Goal: Transaction & Acquisition: Purchase product/service

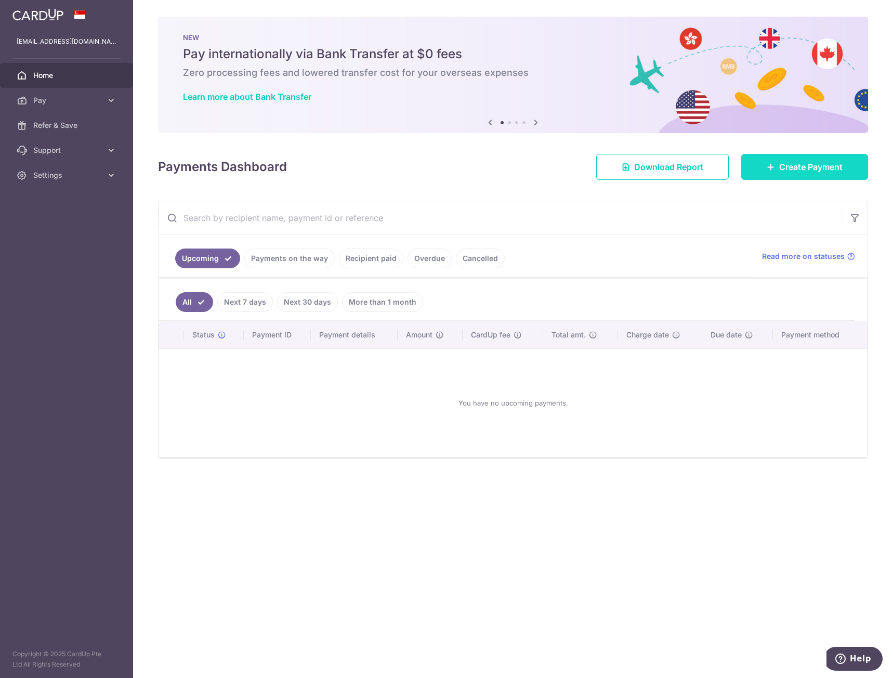
click at [842, 178] on link "Create Payment" at bounding box center [804, 167] width 127 height 26
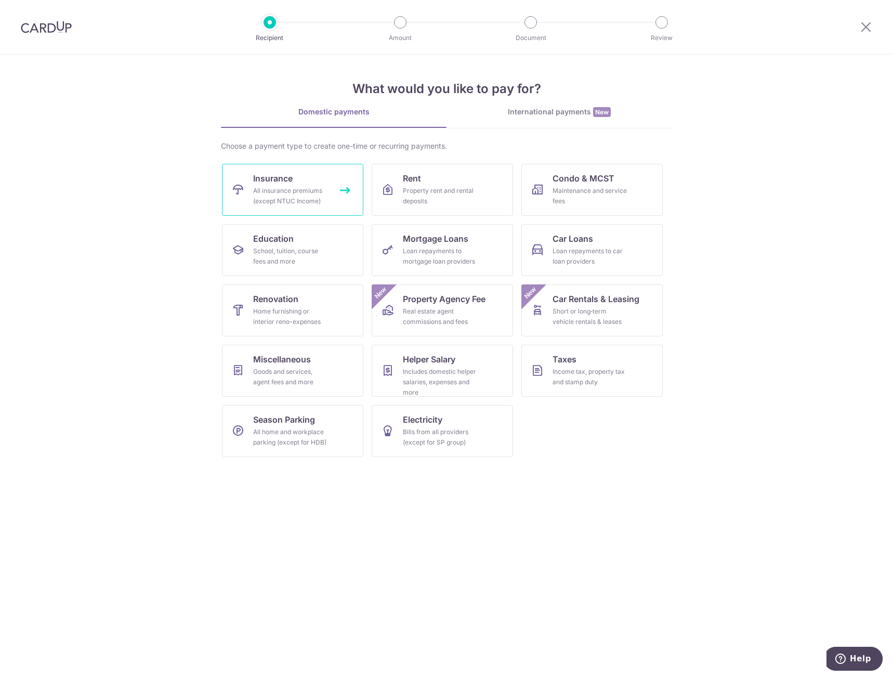
click at [293, 194] on div "All insurance premiums (except NTUC Income)" at bounding box center [290, 196] width 75 height 21
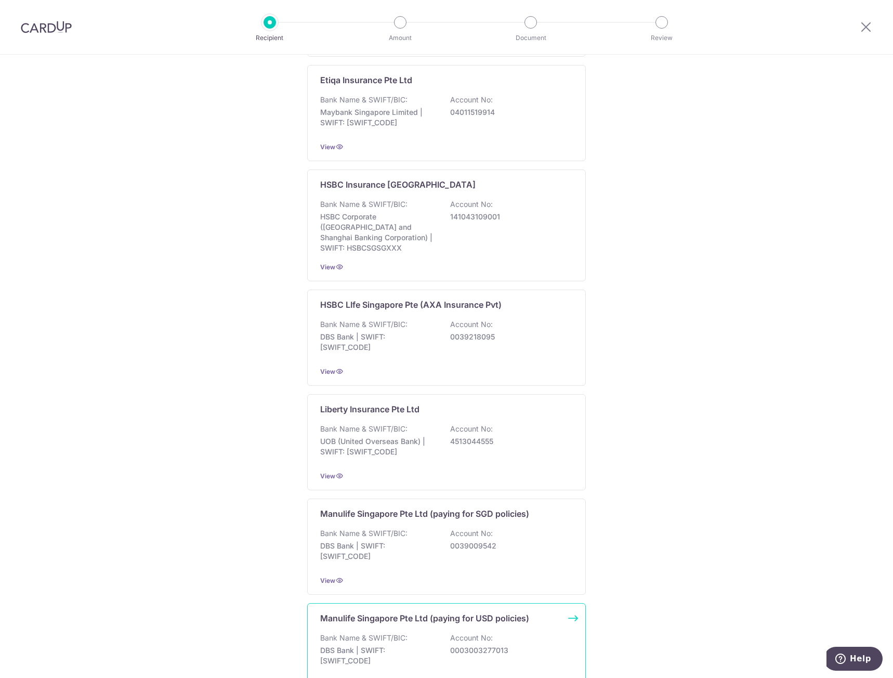
scroll to position [742, 0]
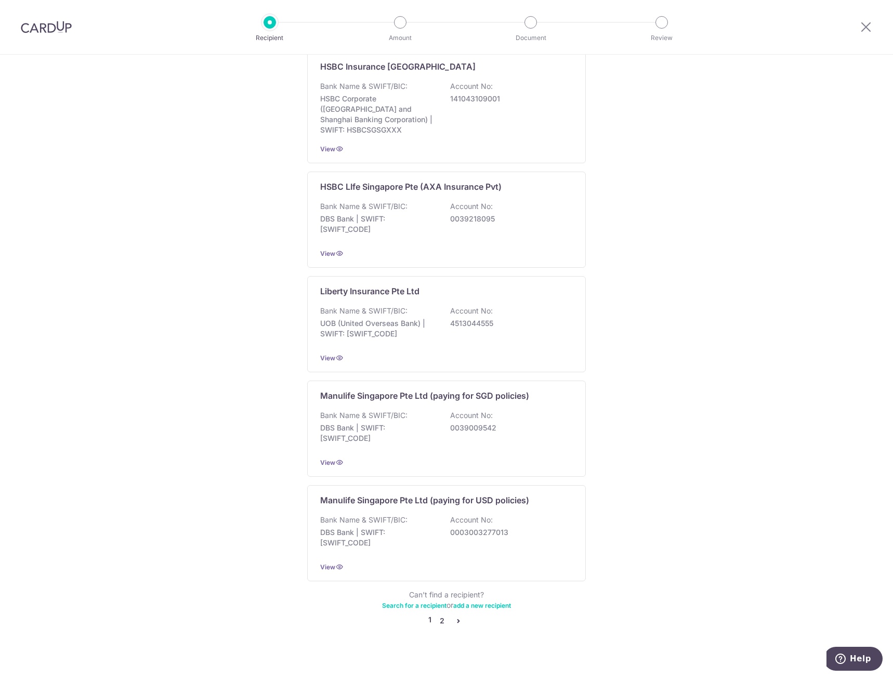
click at [439, 614] on link "2" at bounding box center [441, 620] width 12 height 12
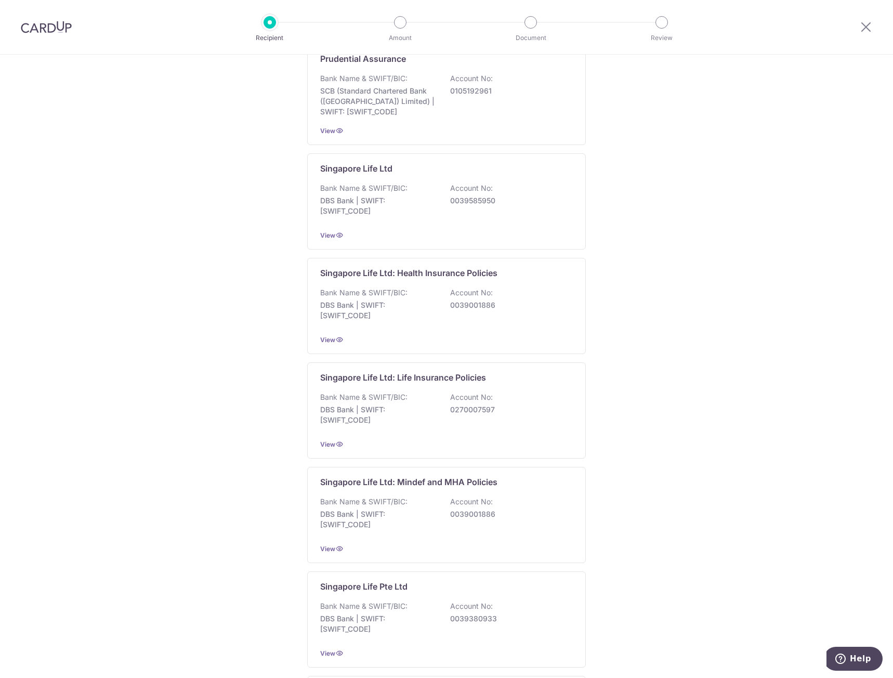
scroll to position [175, 0]
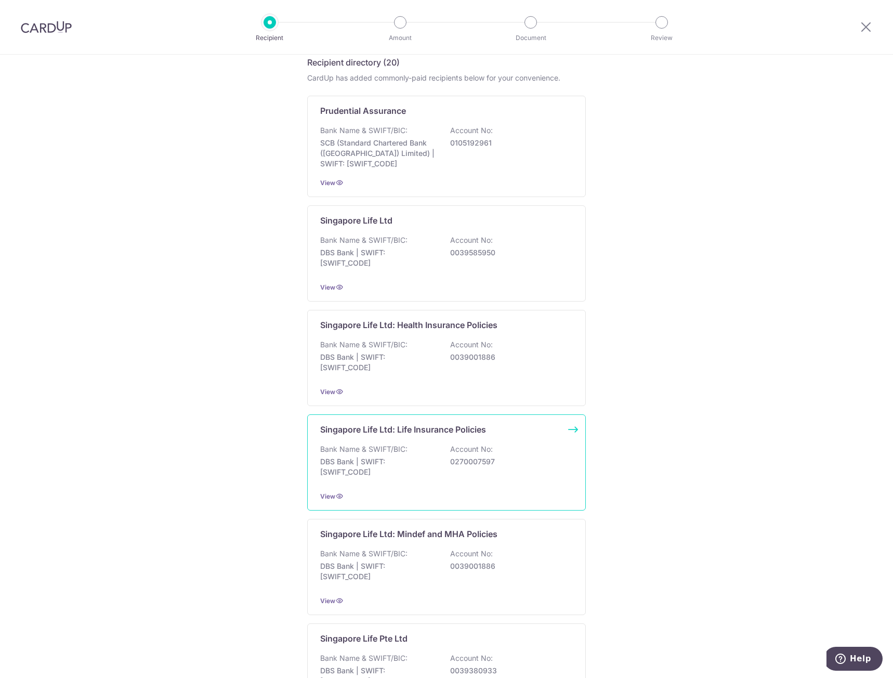
click at [424, 475] on p "DBS Bank | SWIFT: DBSSSGSGXXX" at bounding box center [378, 466] width 116 height 21
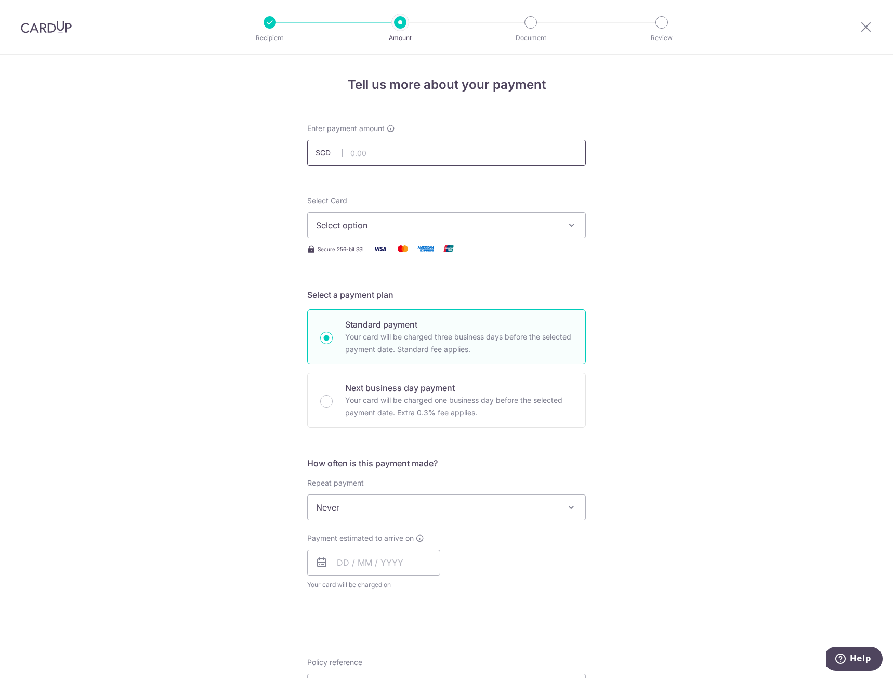
click at [452, 154] on input "text" at bounding box center [446, 153] width 279 height 26
type input "200.80"
click at [388, 230] on span "Select option" at bounding box center [437, 225] width 242 height 12
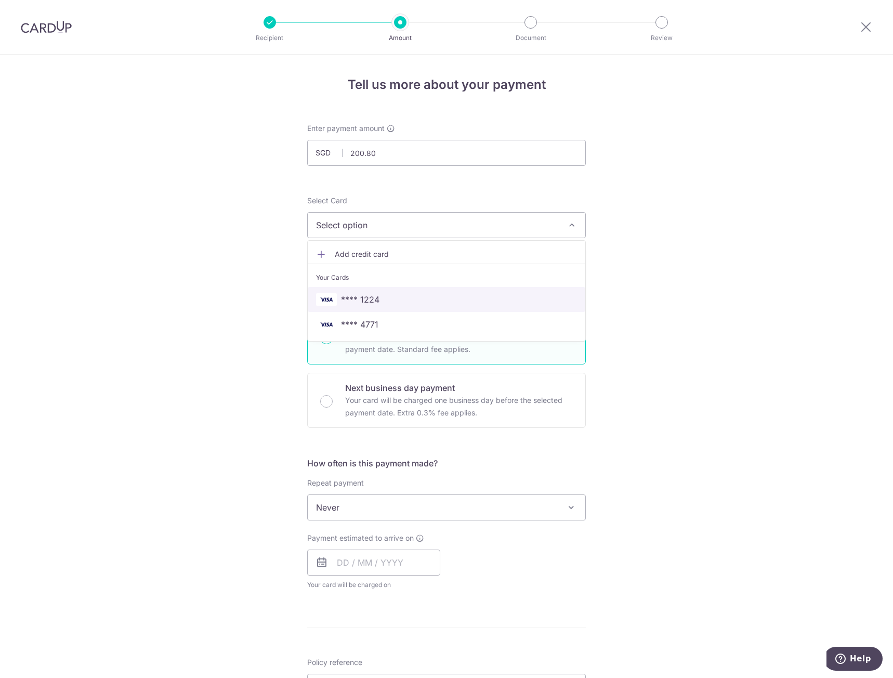
click at [425, 302] on span "**** 1224" at bounding box center [446, 299] width 261 height 12
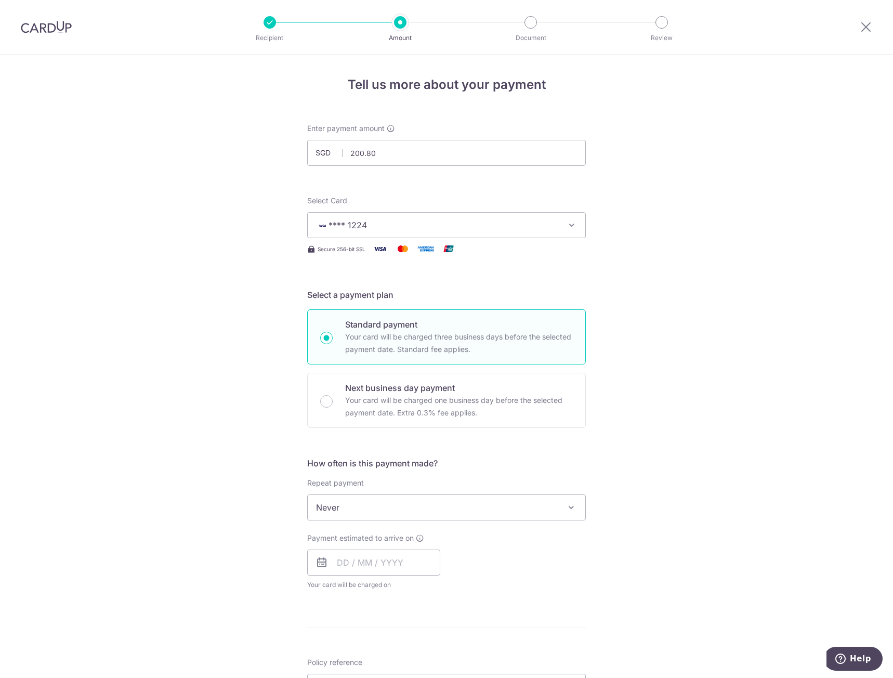
scroll to position [156, 0]
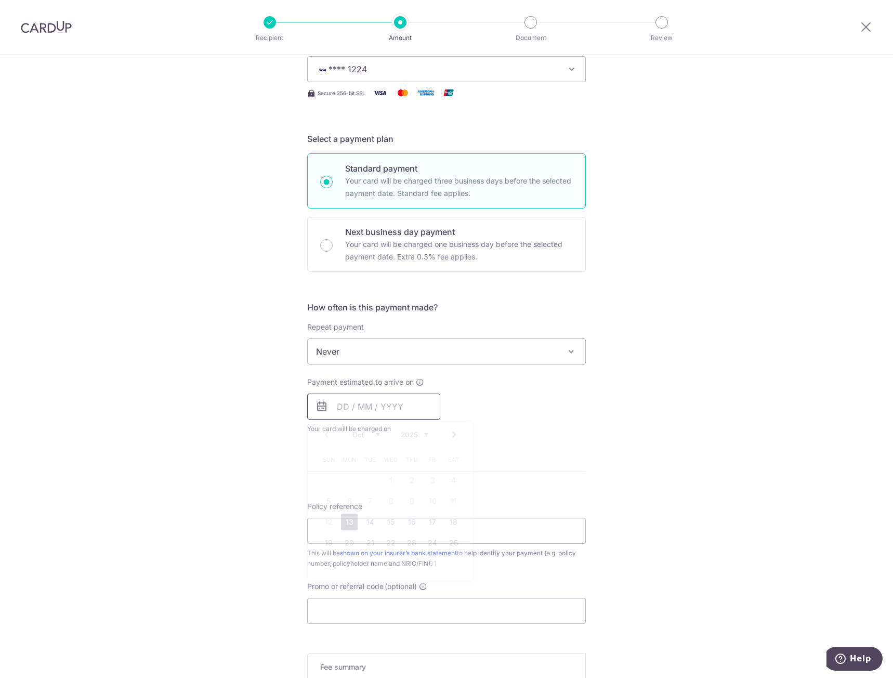
click at [399, 403] on input "text" at bounding box center [373, 406] width 133 height 26
click at [616, 469] on div "Tell us more about your payment Enter payment amount SGD 200.80 200.80 Select C…" at bounding box center [446, 369] width 893 height 940
click at [397, 405] on input "text" at bounding box center [373, 406] width 133 height 26
click at [347, 524] on link "13" at bounding box center [349, 521] width 17 height 17
type input "[DATE]"
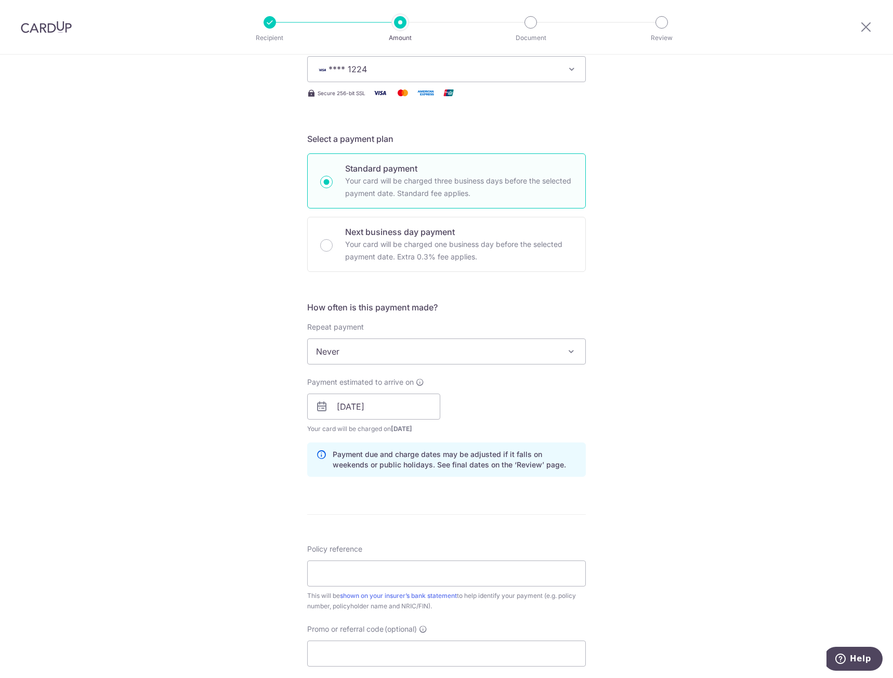
click at [682, 433] on div "Tell us more about your payment Enter payment amount SGD 200.80 200.80 Select C…" at bounding box center [446, 390] width 893 height 983
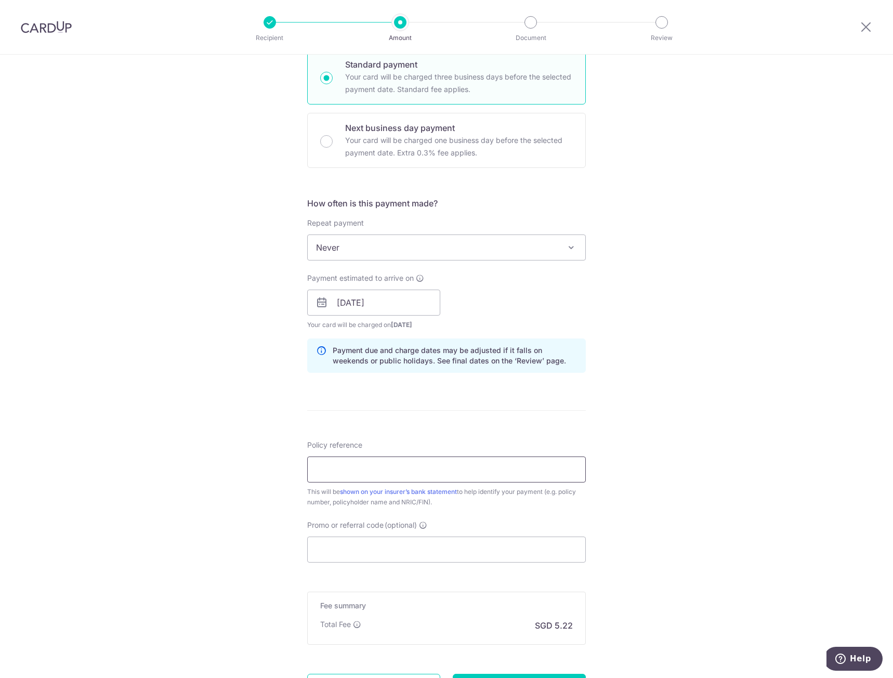
click at [454, 473] on input "Policy reference" at bounding box center [446, 469] width 279 height 26
type input "80957364 S9431512C [PERSON_NAME]"
click at [447, 546] on input "Promo or referral code (optional)" at bounding box center [446, 549] width 279 height 26
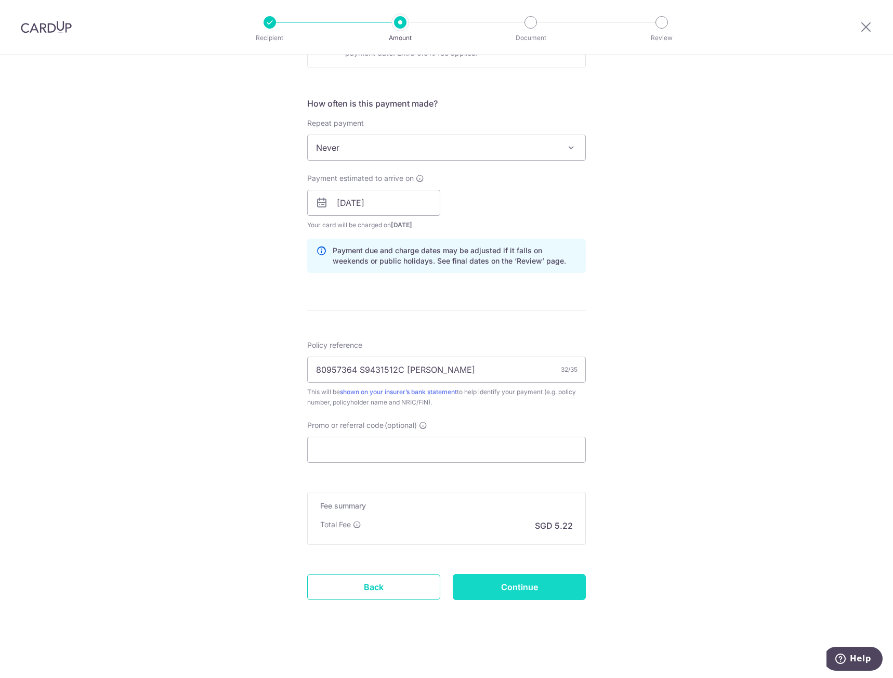
click at [542, 595] on input "Continue" at bounding box center [519, 587] width 133 height 26
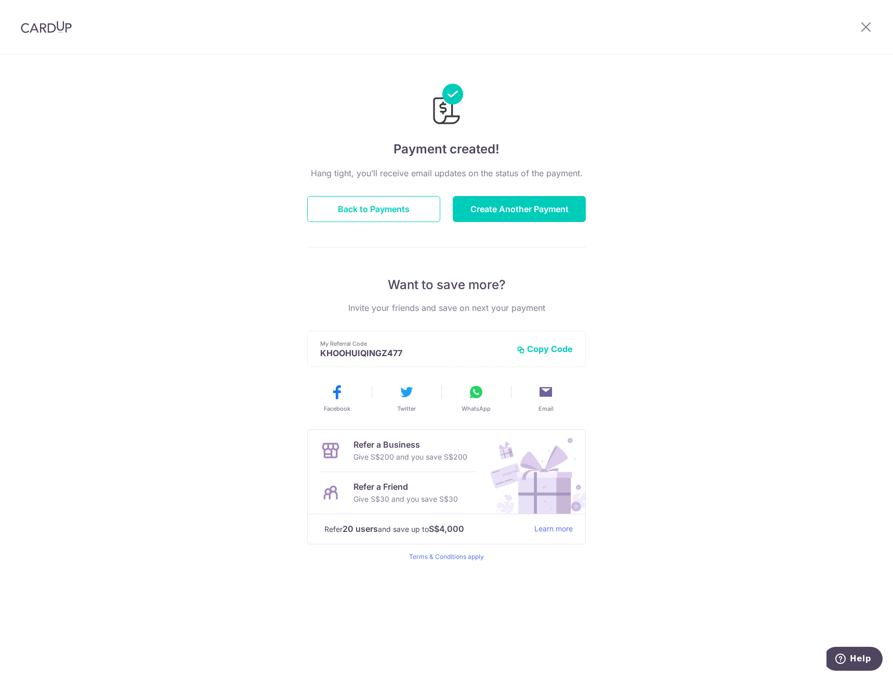
click at [798, 301] on div "Payment created! Hang tight, you’ll receive email updates on the status of the …" at bounding box center [446, 366] width 893 height 623
click at [351, 197] on button "Back to Payments" at bounding box center [373, 209] width 133 height 26
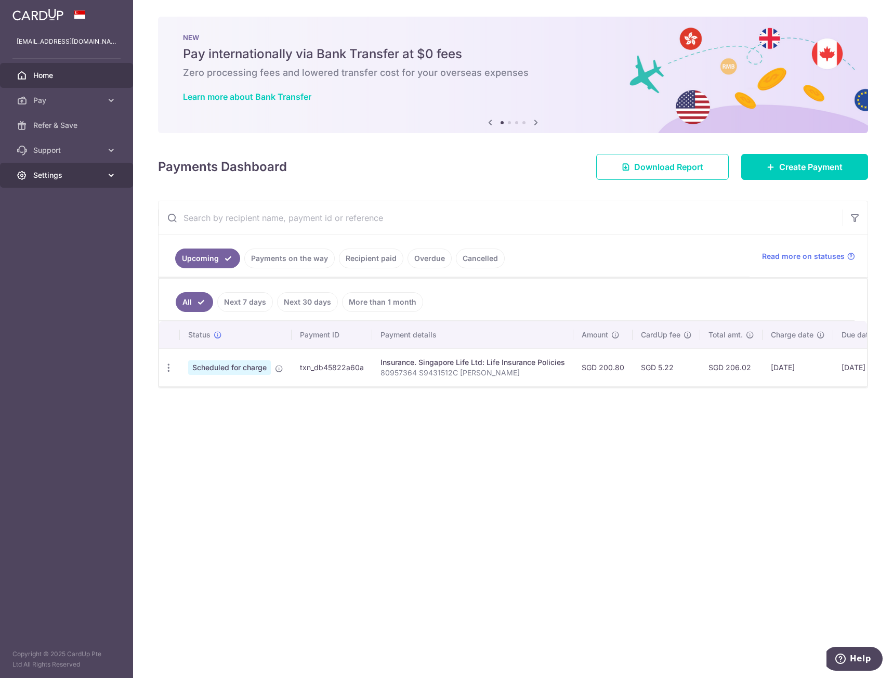
click at [89, 170] on span "Settings" at bounding box center [67, 175] width 69 height 10
click at [55, 226] on span "Logout" at bounding box center [67, 225] width 69 height 10
